Goal: Information Seeking & Learning: Learn about a topic

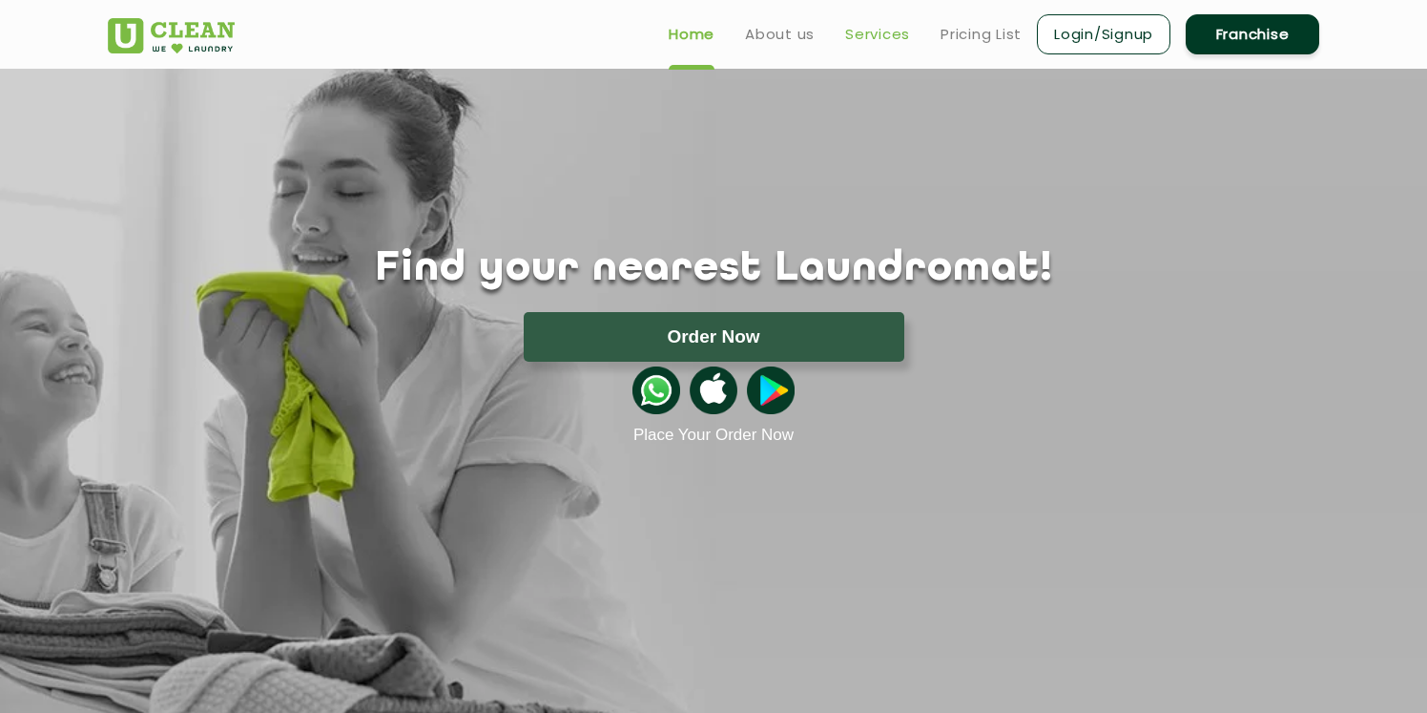
click at [879, 40] on link "Services" at bounding box center [877, 34] width 65 height 23
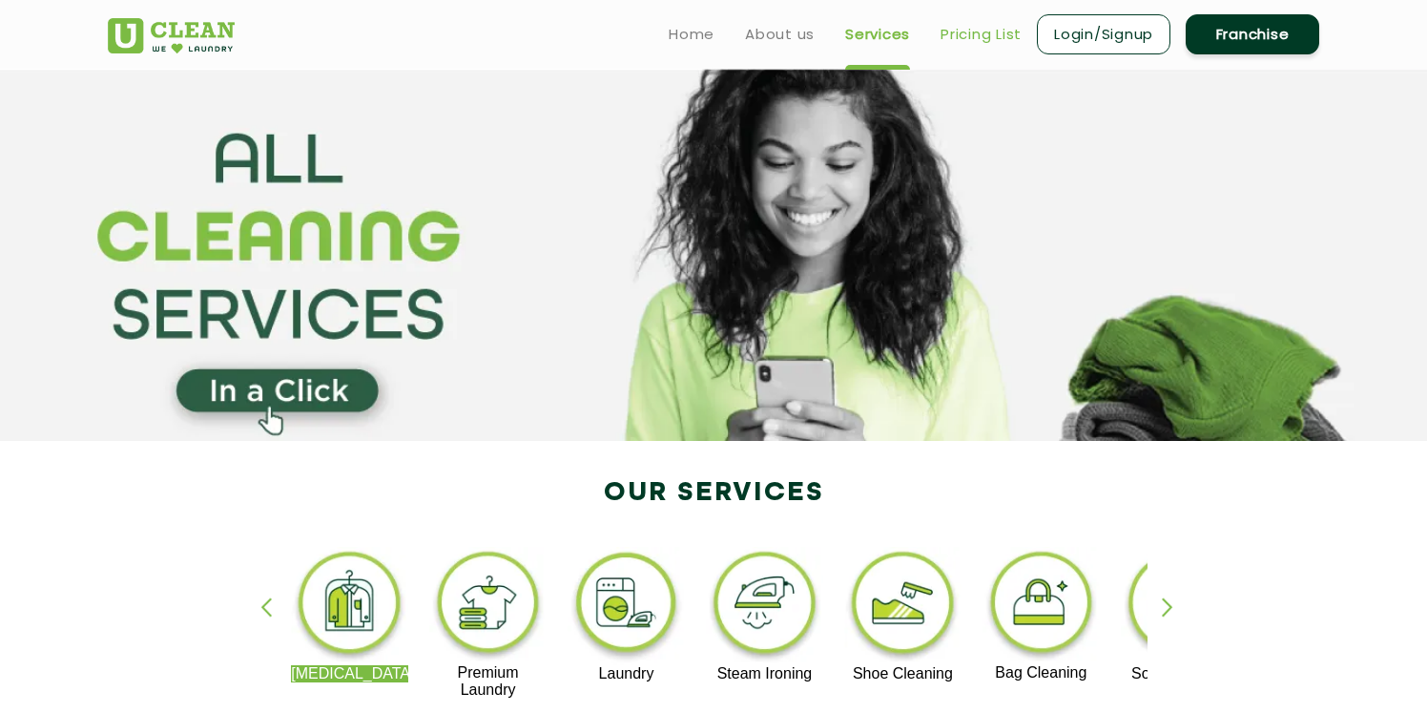
click at [962, 40] on link "Pricing List" at bounding box center [981, 34] width 81 height 23
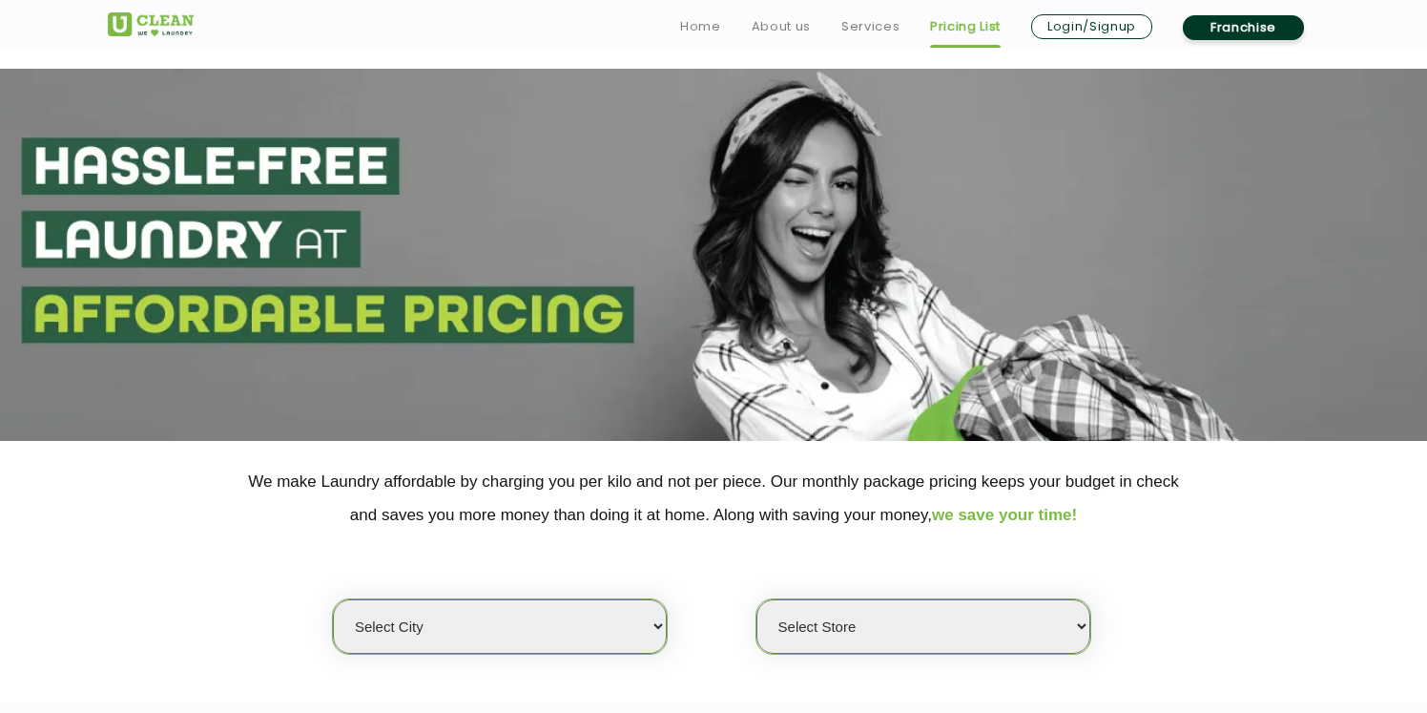
scroll to position [87, 0]
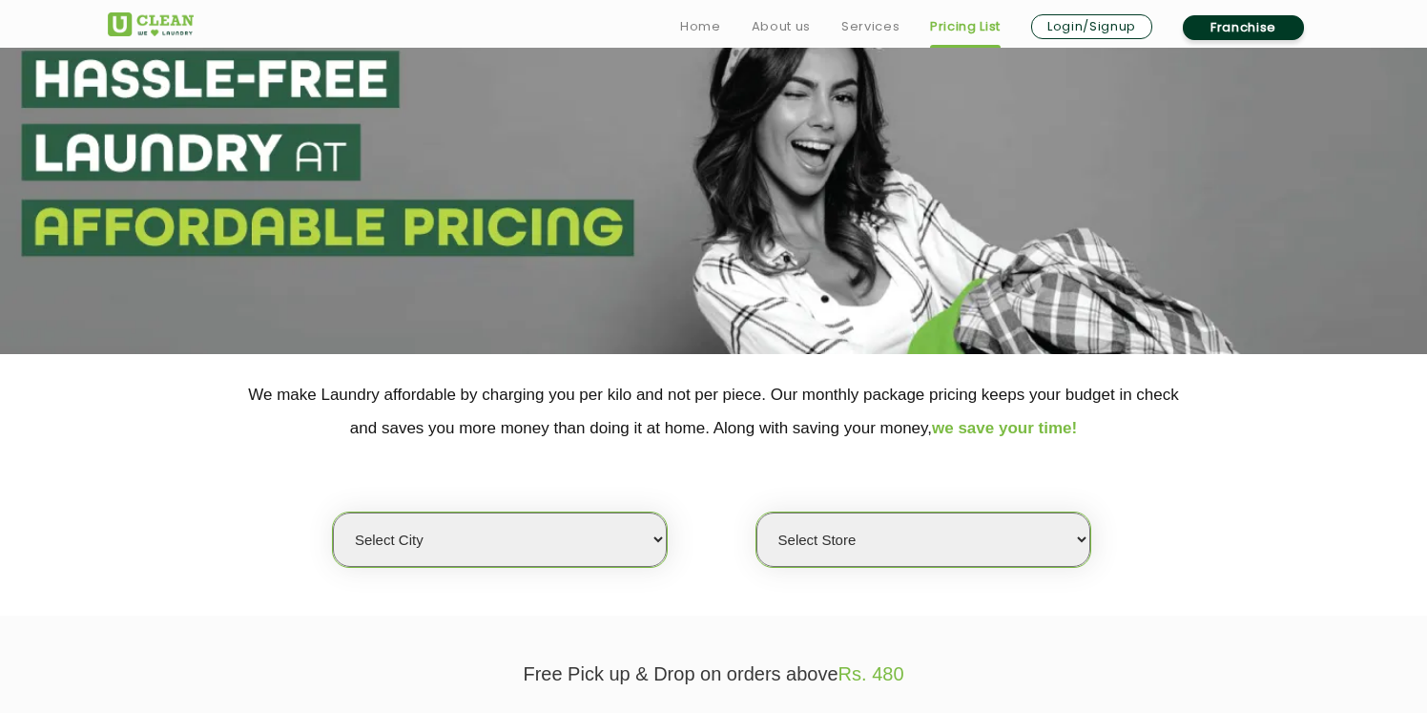
click at [333, 512] on select "Select city [GEOGRAPHIC_DATA] [GEOGRAPHIC_DATA] [GEOGRAPHIC_DATA] [GEOGRAPHIC_D…" at bounding box center [500, 539] width 334 height 54
select select "49"
click option "Bhopal" at bounding box center [0, 0] width 0 height 0
click option "UClean [PERSON_NAME]" at bounding box center [0, 0] width 0 height 0
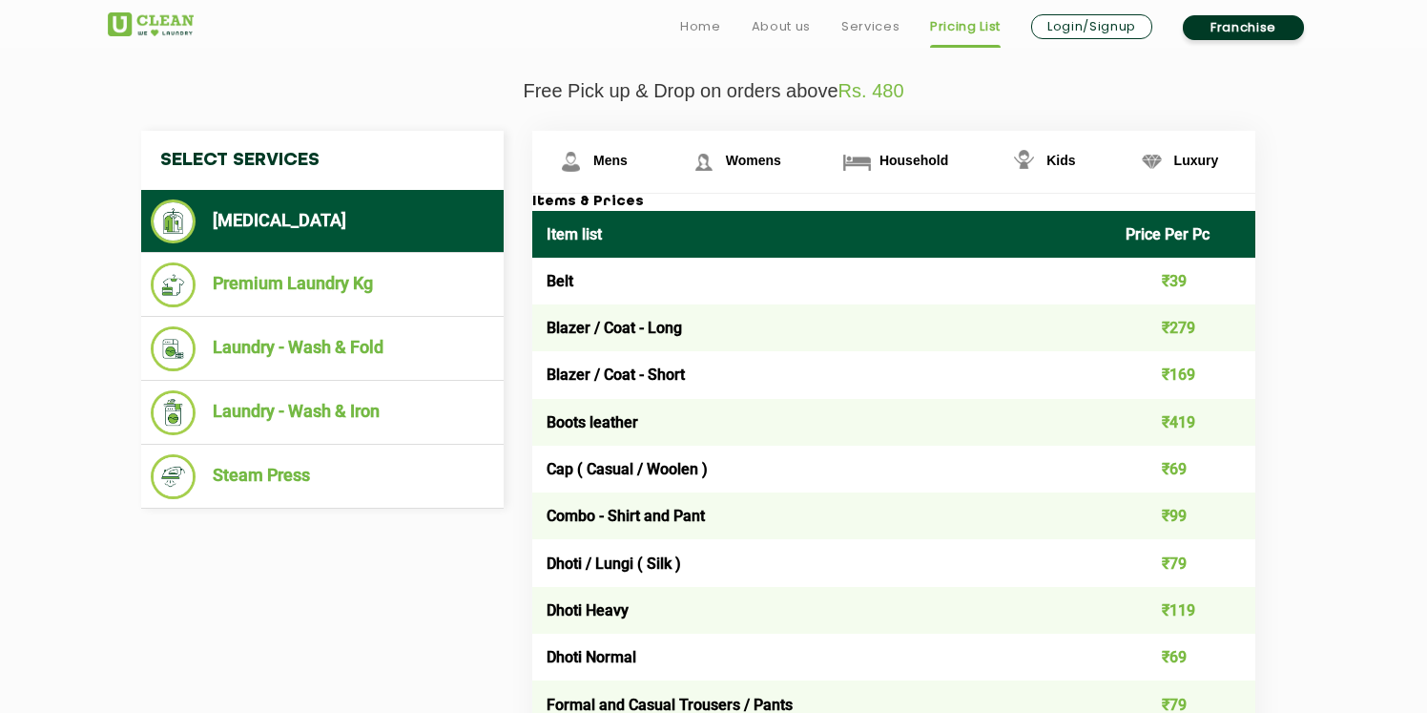
scroll to position [671, 0]
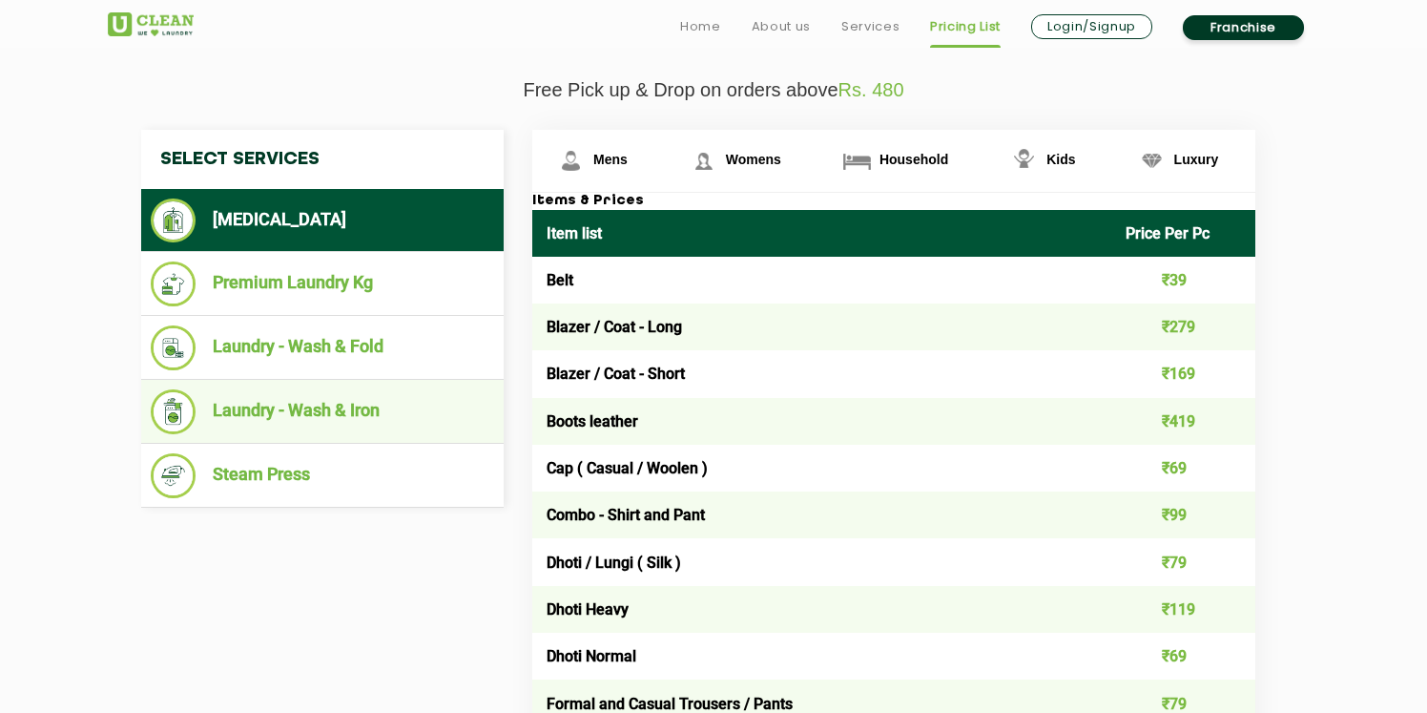
click at [387, 432] on li "Laundry - Wash & Iron" at bounding box center [322, 411] width 343 height 45
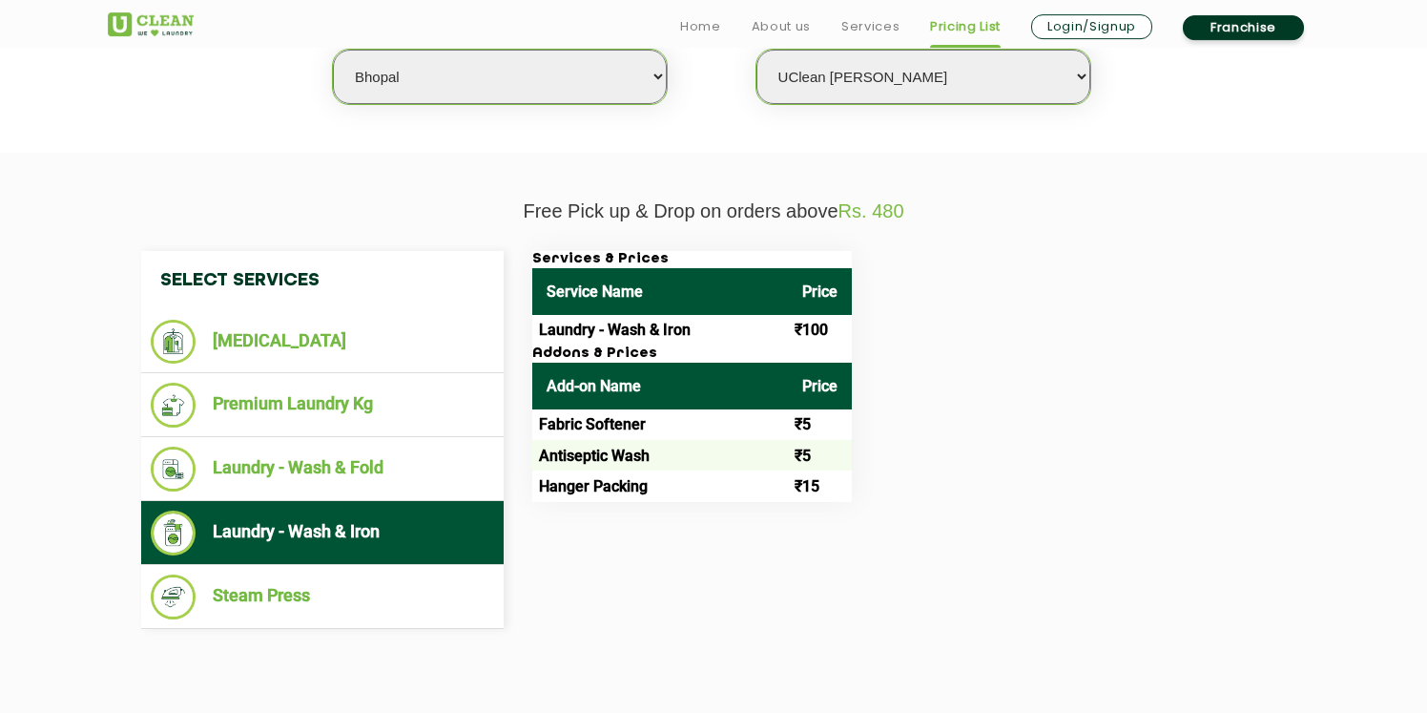
scroll to position [551, 0]
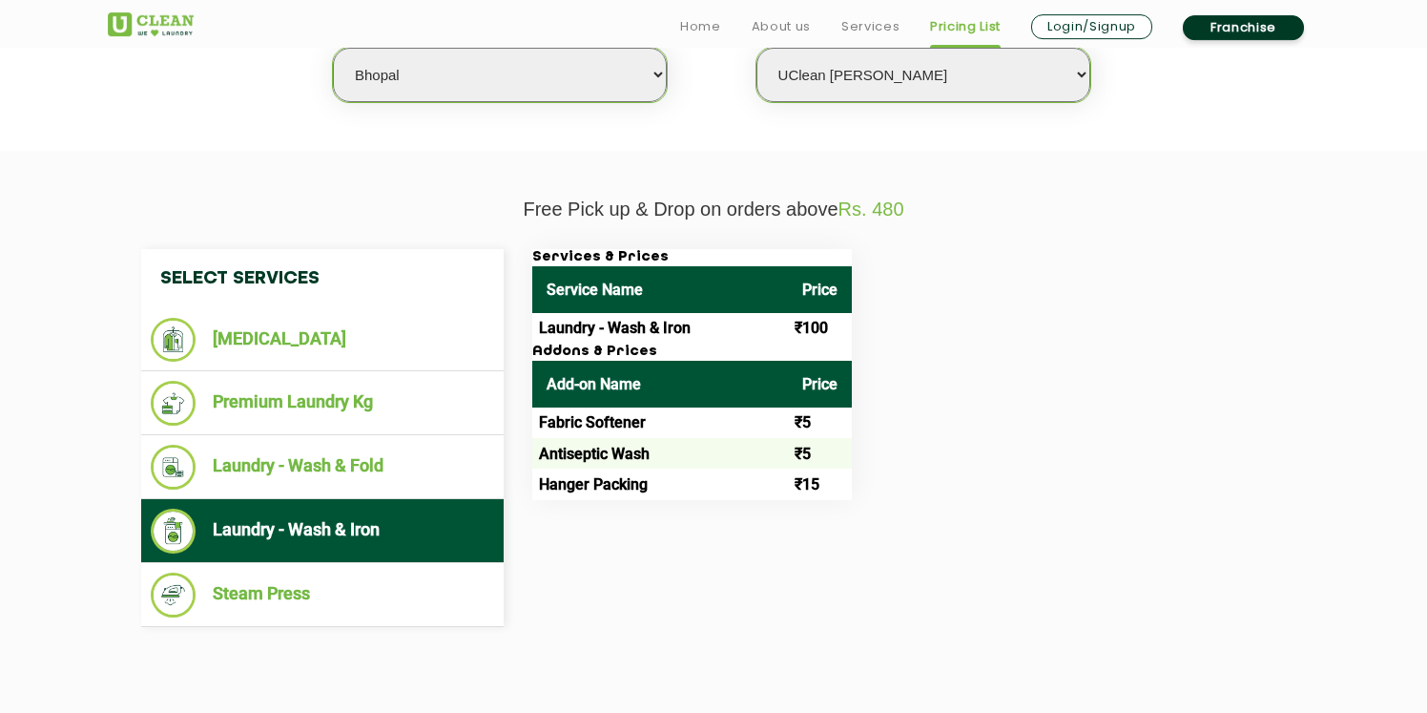
click at [669, 495] on td "Hanger Packing" at bounding box center [660, 483] width 256 height 31
click at [610, 493] on td "Hanger Packing" at bounding box center [660, 483] width 256 height 31
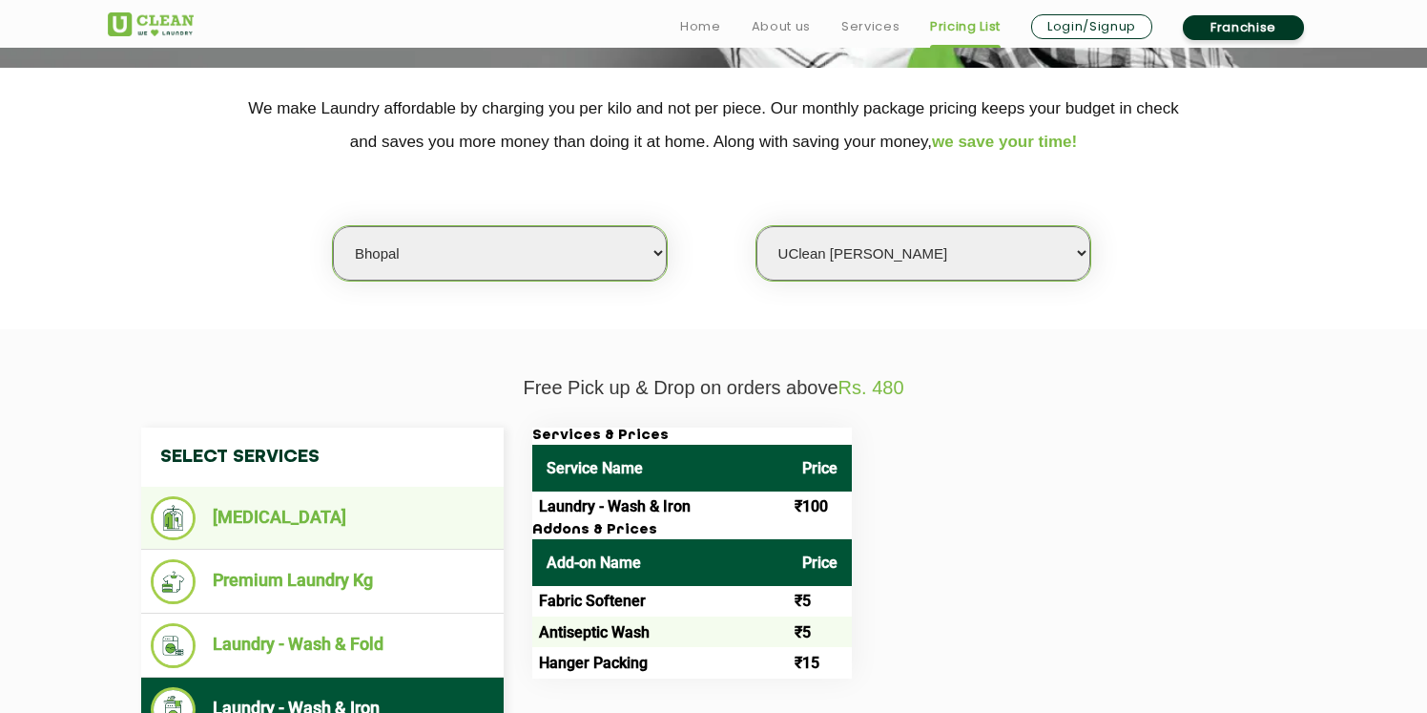
scroll to position [376, 0]
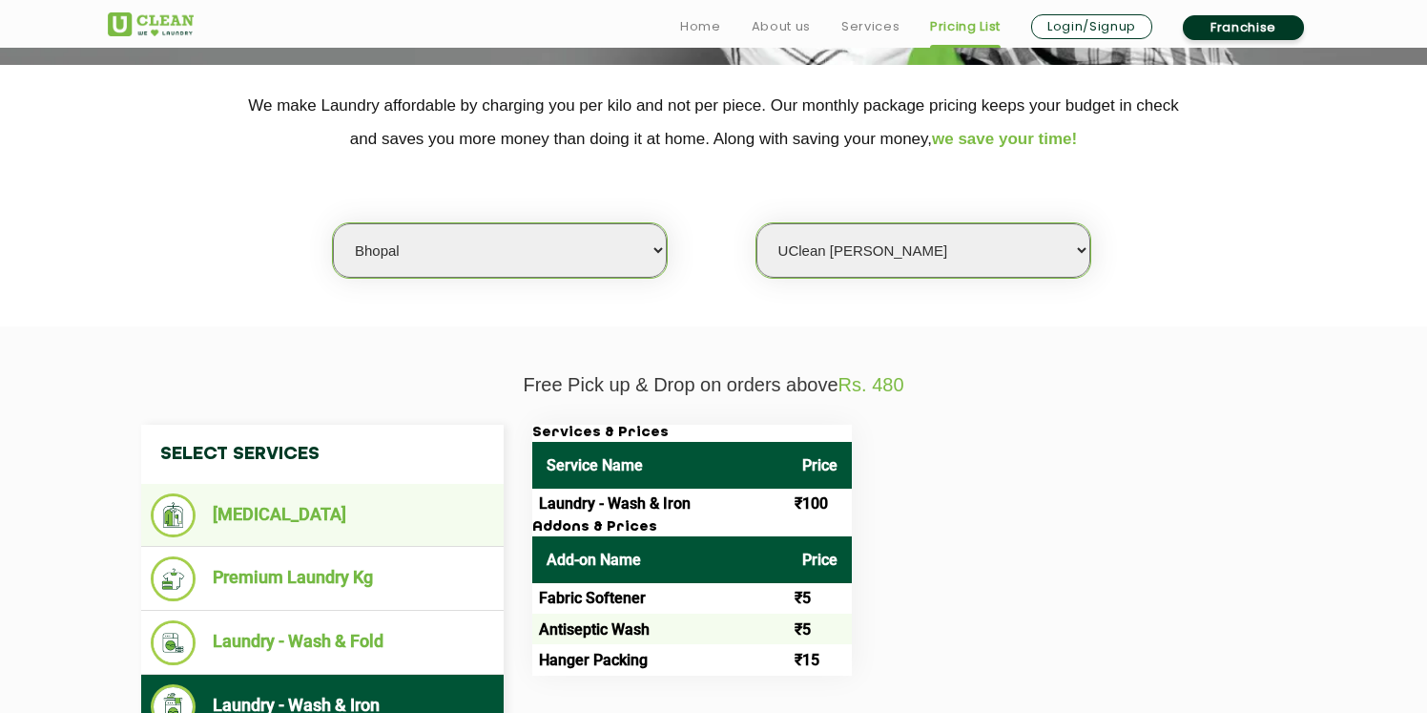
click at [355, 537] on li "[MEDICAL_DATA]" at bounding box center [322, 515] width 343 height 44
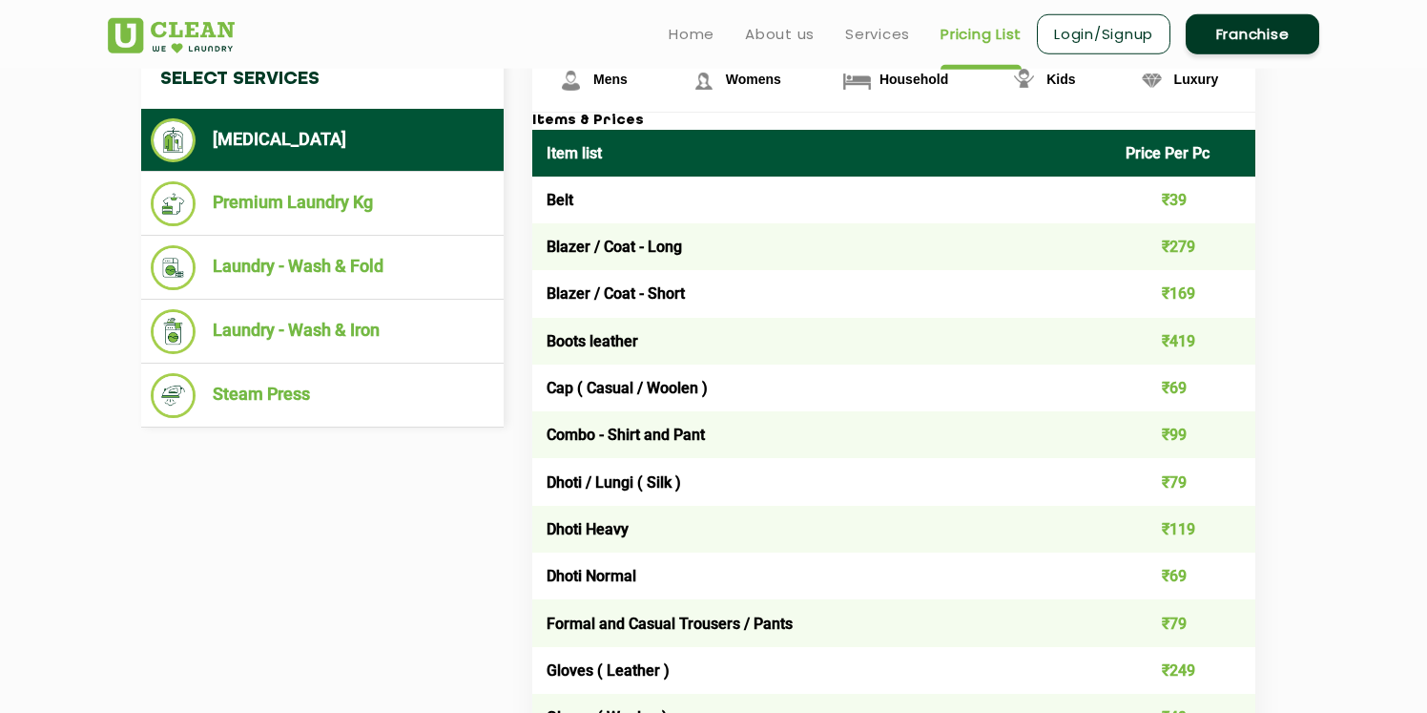
scroll to position [744, 0]
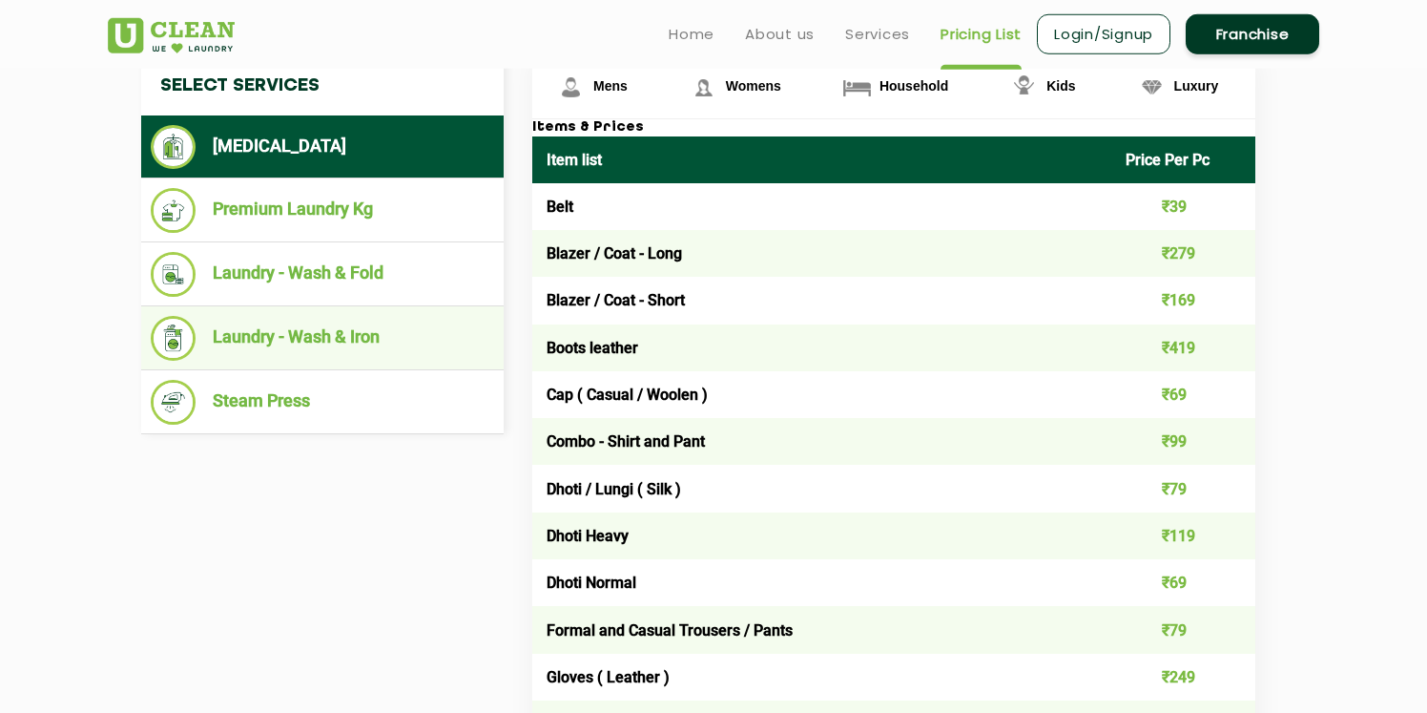
click at [377, 339] on li "Laundry - Wash & Iron" at bounding box center [322, 338] width 343 height 45
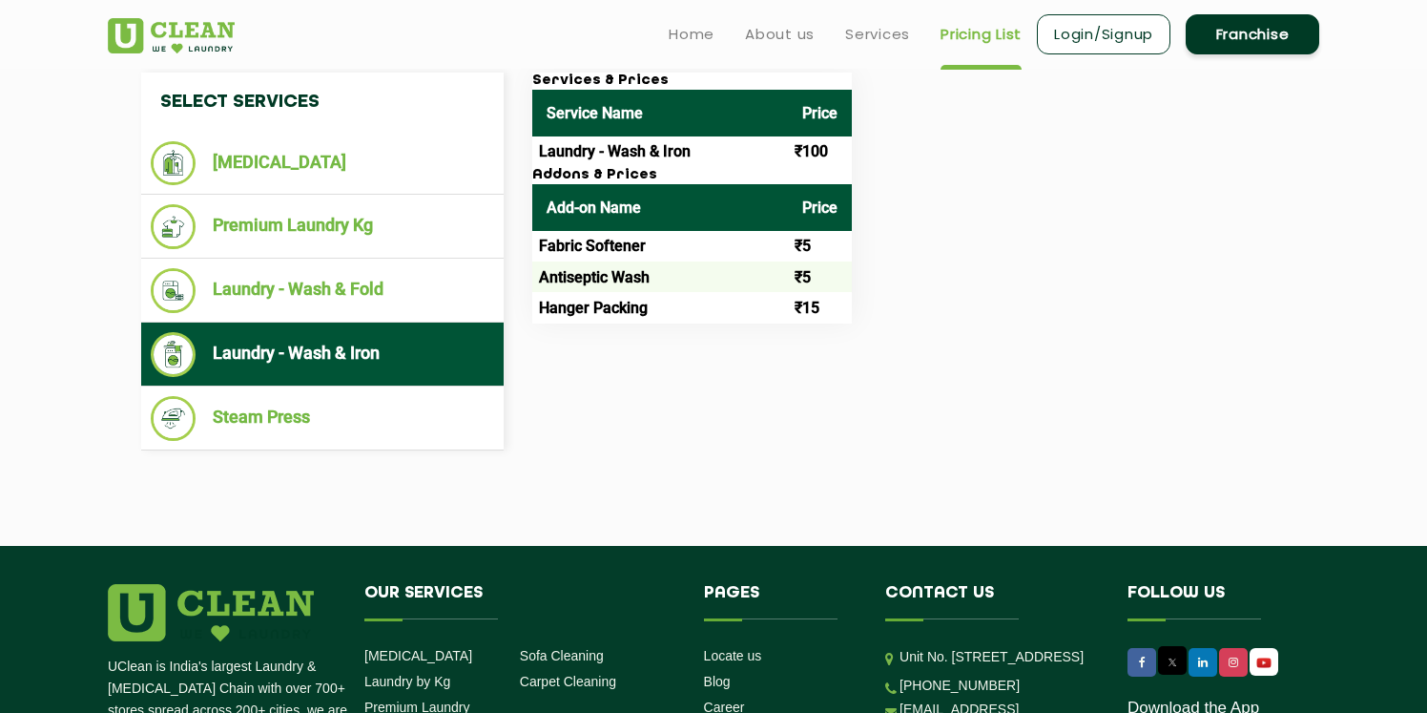
scroll to position [116, 0]
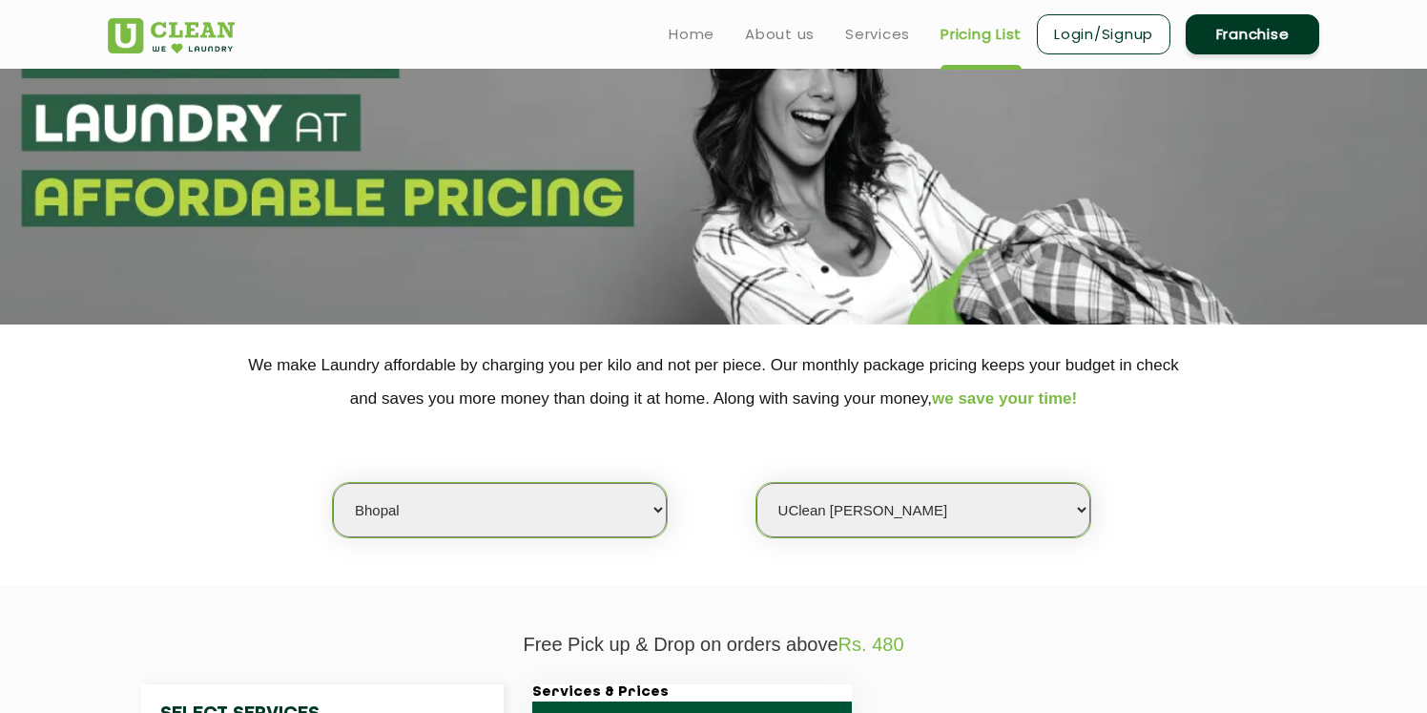
click at [757, 483] on select "Select Store [GEOGRAPHIC_DATA] [GEOGRAPHIC_DATA][PERSON_NAME]" at bounding box center [924, 510] width 334 height 54
select select "164"
click option "[GEOGRAPHIC_DATA]" at bounding box center [0, 0] width 0 height 0
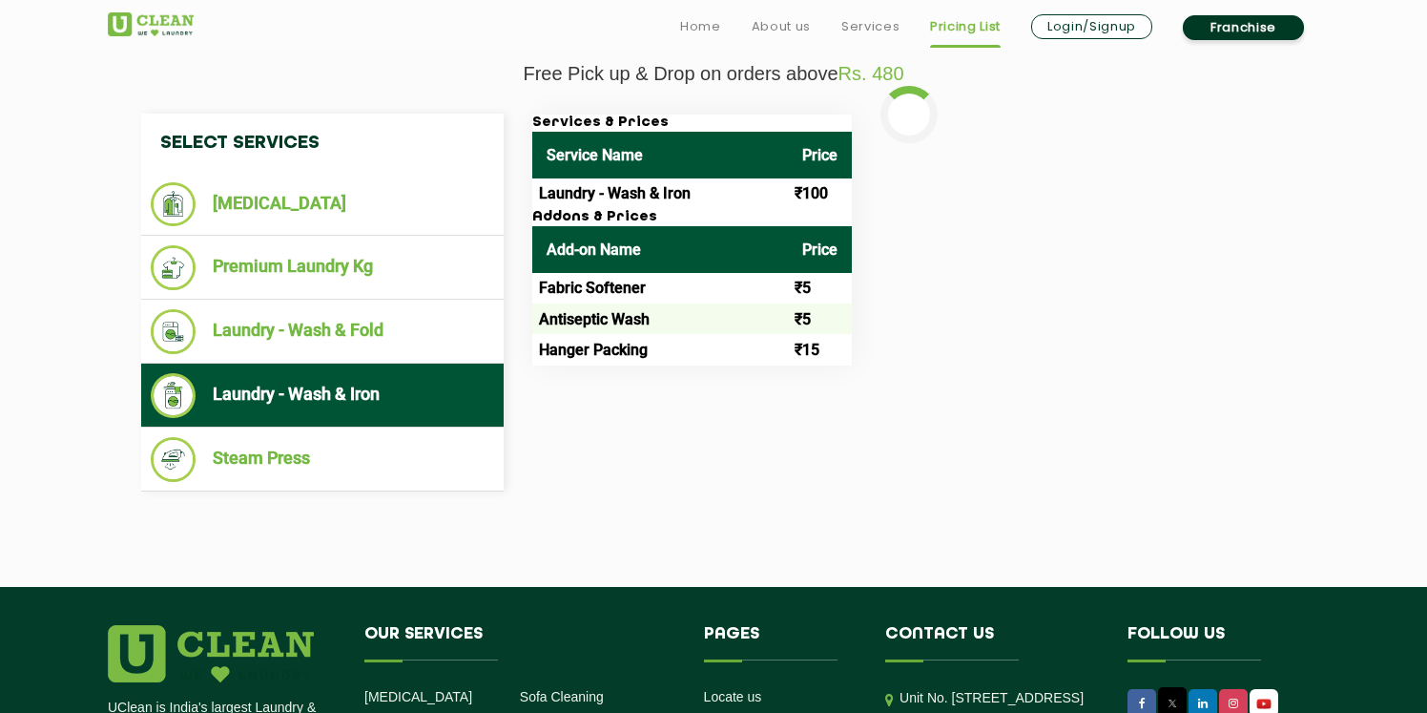
scroll to position [690, 0]
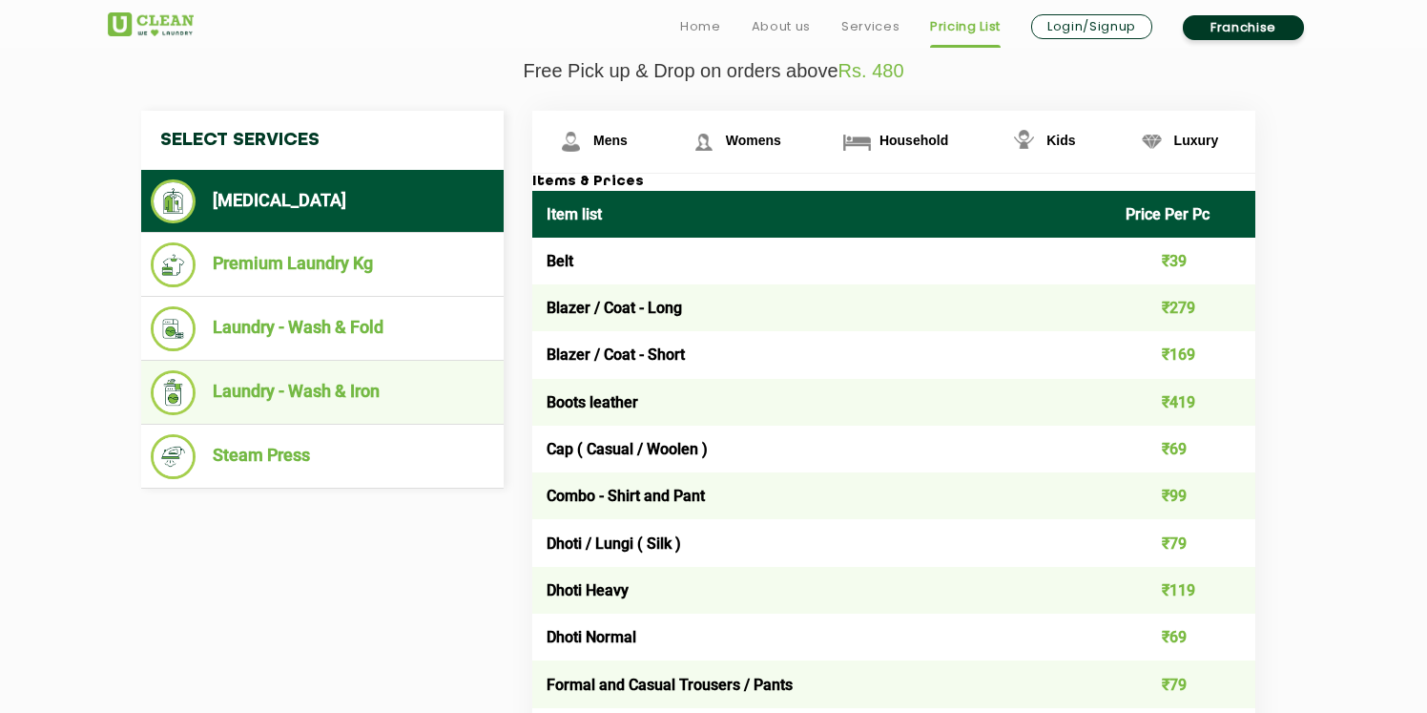
click at [338, 390] on li "Laundry - Wash & Iron" at bounding box center [322, 392] width 343 height 45
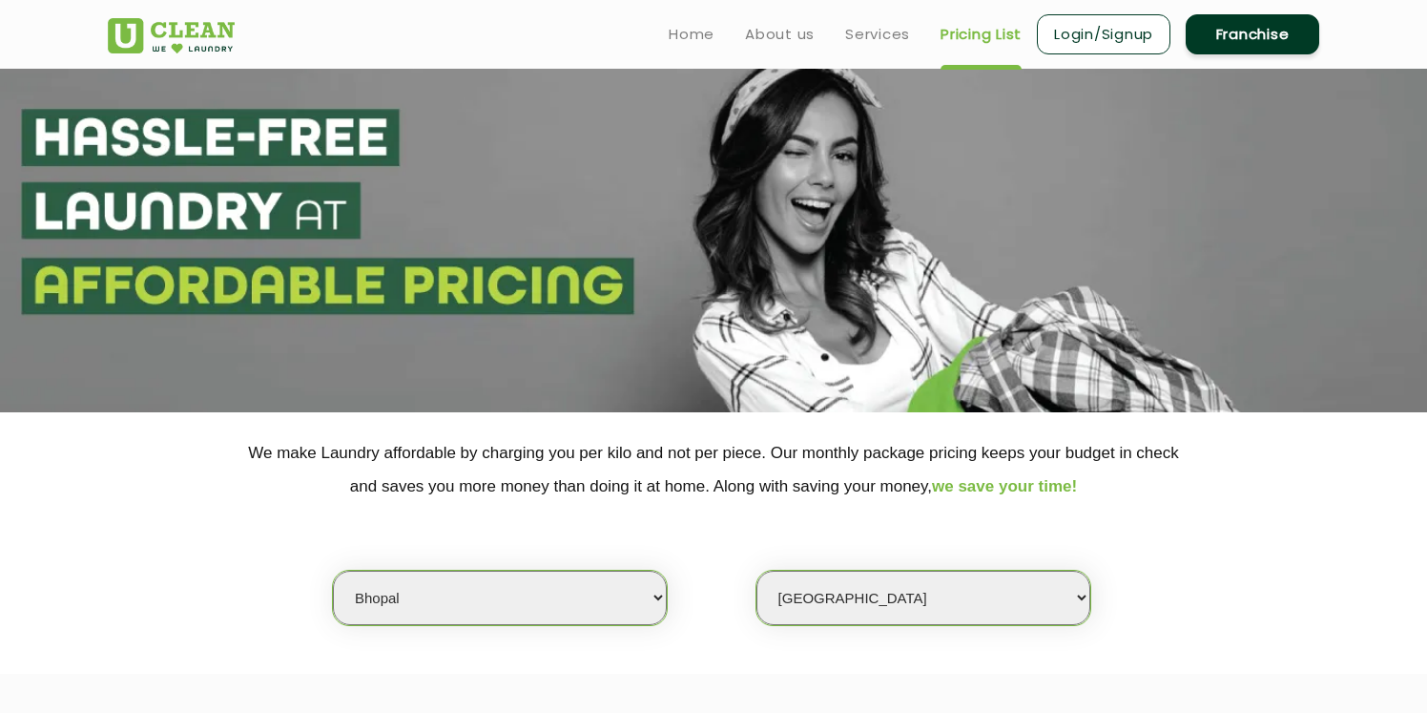
scroll to position [0, 0]
